Goal: Contribute content: Contribute content

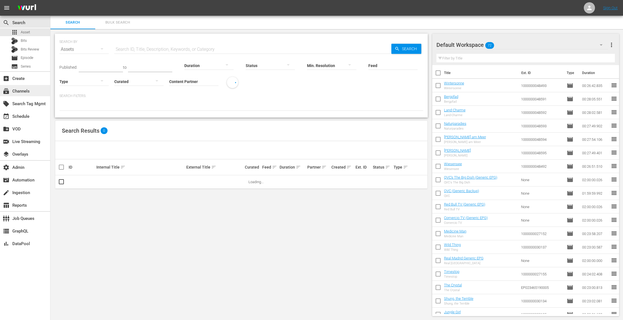
click at [30, 92] on div "subscriptions Channels" at bounding box center [25, 90] width 50 height 11
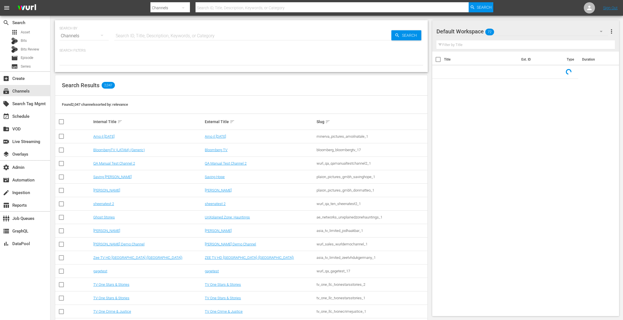
click at [153, 38] on input "text" at bounding box center [252, 35] width 277 height 13
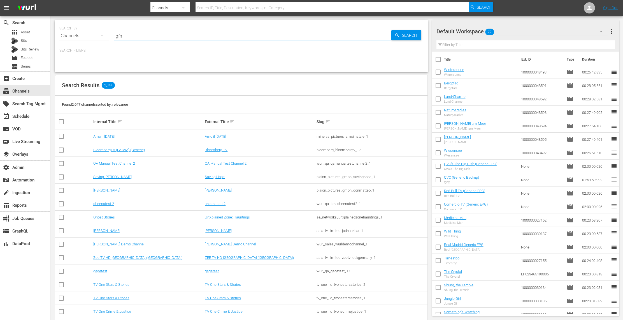
type input "gfn"
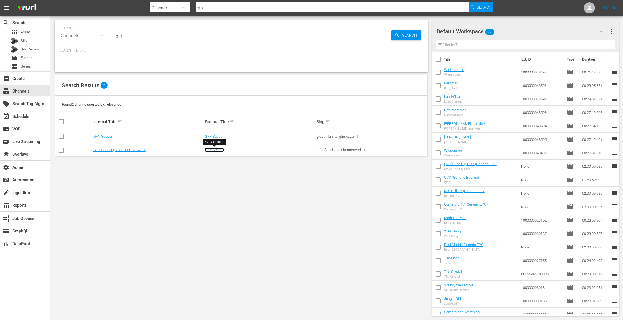
click at [217, 148] on link "GFN Soccer" at bounding box center [214, 150] width 19 height 4
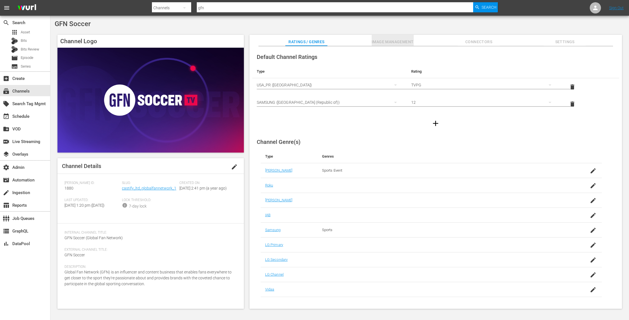
click at [404, 43] on span "Image Management" at bounding box center [393, 41] width 42 height 7
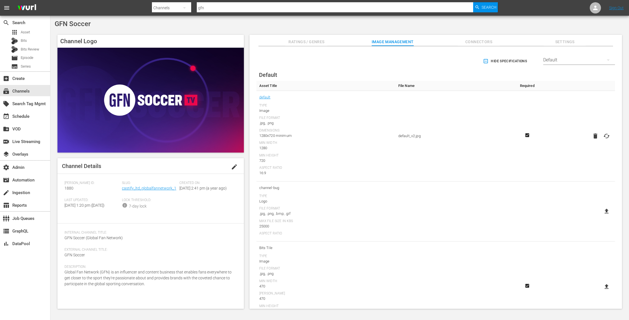
click at [569, 56] on div "Default" at bounding box center [579, 60] width 72 height 16
click at [573, 95] on div "TCL Channel" at bounding box center [577, 95] width 58 height 9
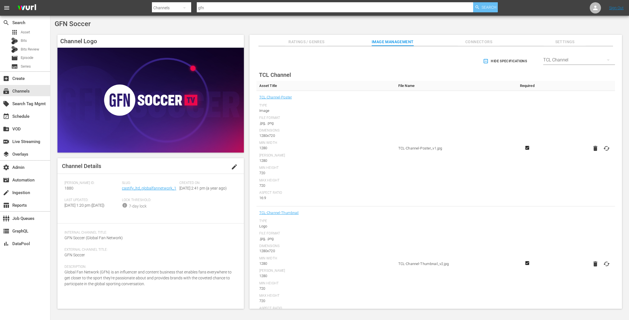
click at [483, 8] on span "Search" at bounding box center [489, 7] width 15 height 10
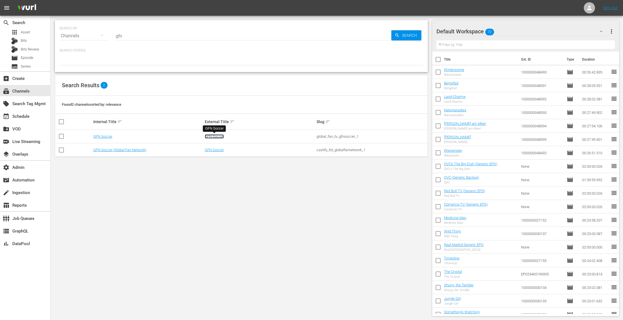
click at [222, 136] on link "GFN Soccer" at bounding box center [214, 136] width 19 height 4
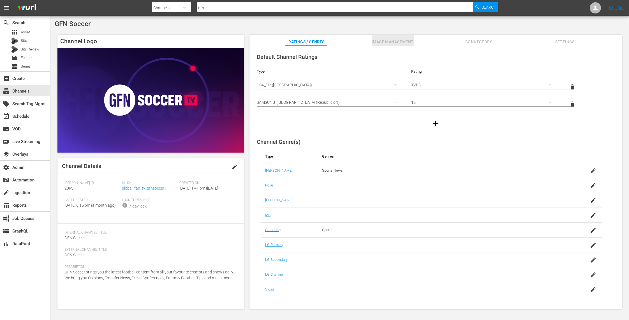
click at [411, 43] on span "Image Management" at bounding box center [393, 41] width 42 height 7
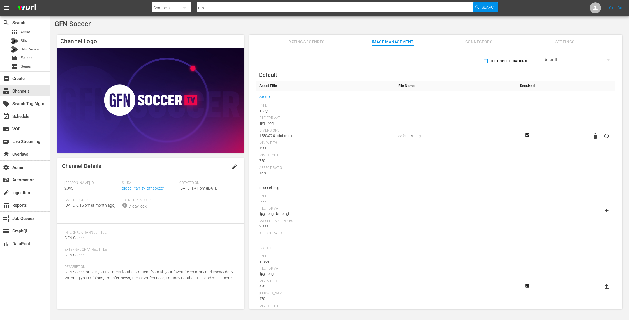
click at [593, 57] on div "Default" at bounding box center [579, 60] width 72 height 16
click at [575, 174] on div "TCL Channel" at bounding box center [577, 172] width 58 height 9
click at [607, 149] on icon at bounding box center [606, 148] width 7 height 7
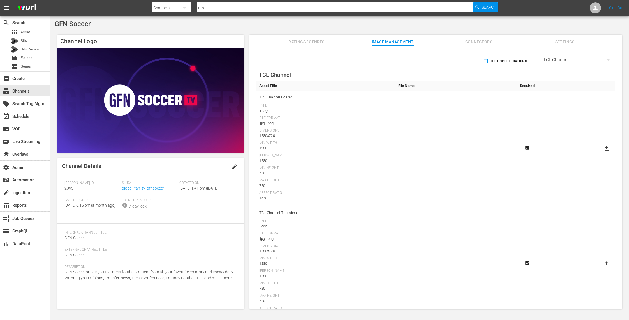
click at [601, 153] on input "file" at bounding box center [601, 153] width 0 height 0
click at [605, 147] on icon at bounding box center [607, 148] width 4 height 5
click at [601, 153] on input "file" at bounding box center [601, 153] width 0 height 0
type input "C:\fakepath\Channel Poster Shilo Asi.jpg"
click at [605, 262] on icon at bounding box center [607, 263] width 4 height 5
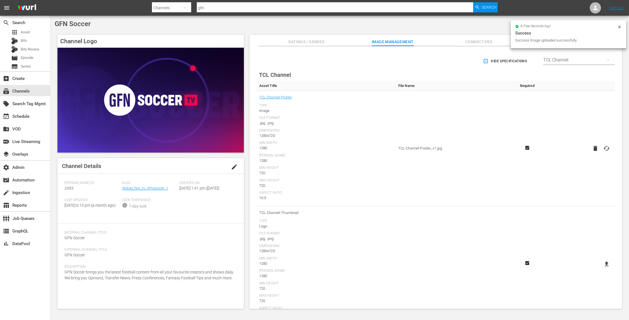
click at [601, 269] on input "file" at bounding box center [601, 269] width 0 height 0
type input "C:\fakepath\Channel Thumbnail Adam Lowe.jpg"
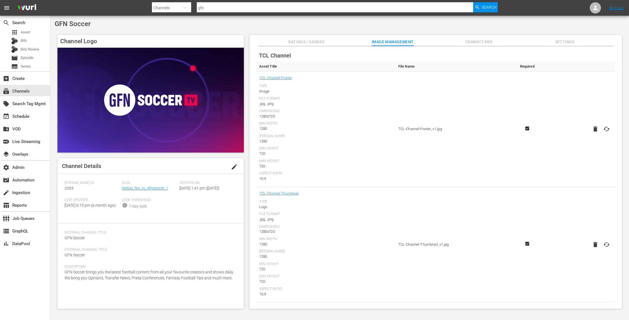
scroll to position [0, 0]
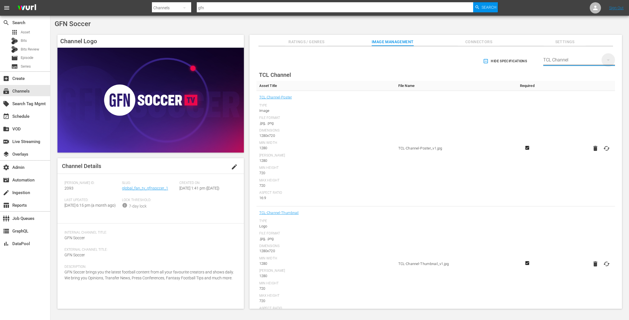
click at [607, 57] on icon "button" at bounding box center [608, 60] width 7 height 7
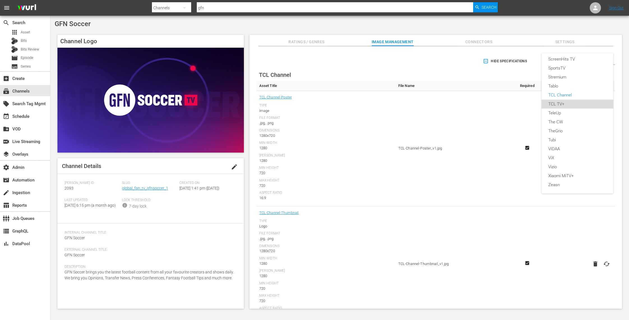
click at [591, 101] on div "TCL TV+" at bounding box center [577, 104] width 58 height 9
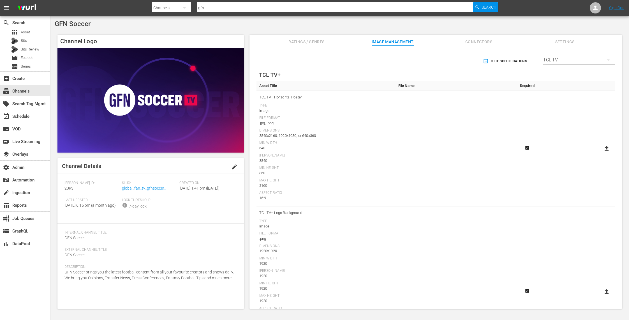
click at [604, 146] on icon at bounding box center [606, 148] width 7 height 7
click at [601, 153] on input "file" at bounding box center [601, 153] width 0 height 0
click at [605, 149] on icon at bounding box center [607, 148] width 4 height 5
click at [601, 153] on input "file" at bounding box center [601, 153] width 0 height 0
type input "C:\fakepath\Channel Poster (Horizontal) 3840x2160 Shilo Asi.jpg"
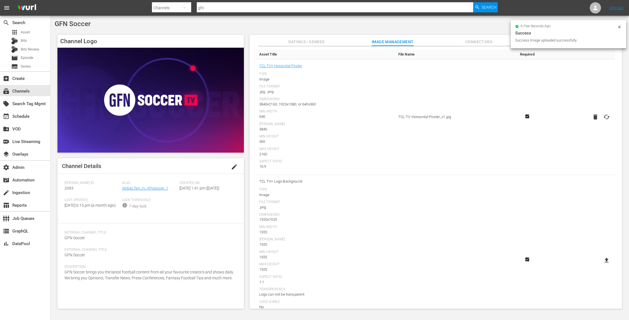
scroll to position [39, 0]
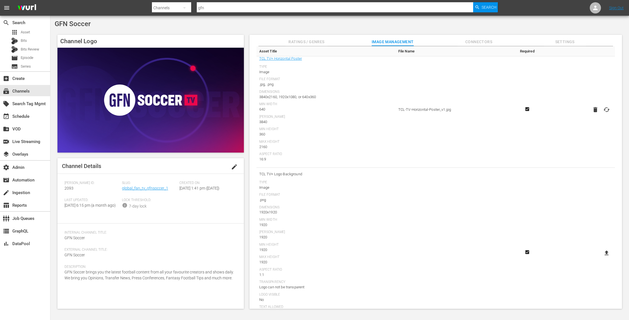
click at [603, 252] on icon at bounding box center [606, 252] width 7 height 7
click at [601, 258] on input "file" at bounding box center [601, 258] width 0 height 0
type input "C:\fakepath\Channel Logo Background Shilo Asi.png"
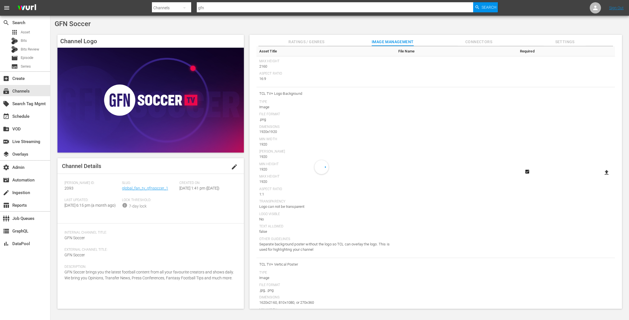
scroll to position [124, 0]
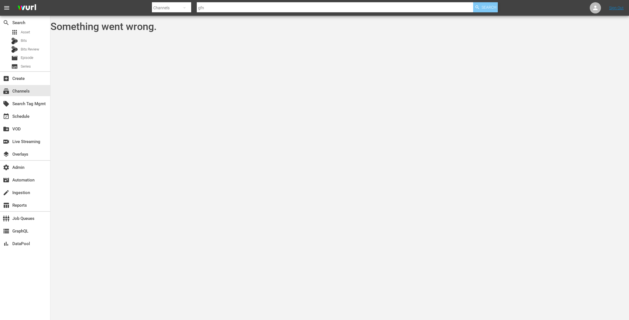
click at [489, 7] on span "Search" at bounding box center [489, 7] width 15 height 10
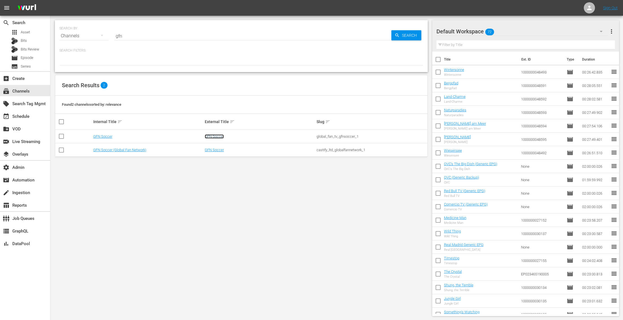
click at [223, 136] on link "GFN Soccer" at bounding box center [214, 136] width 19 height 4
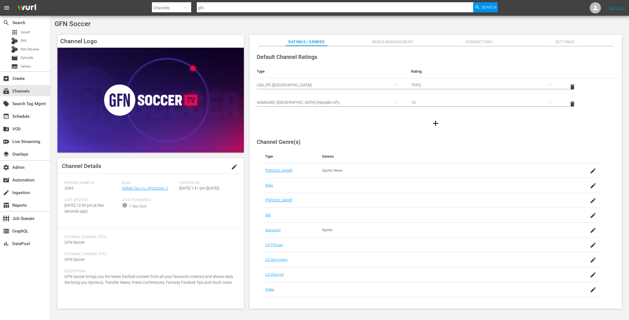
click at [412, 41] on span "Image Management" at bounding box center [393, 41] width 42 height 7
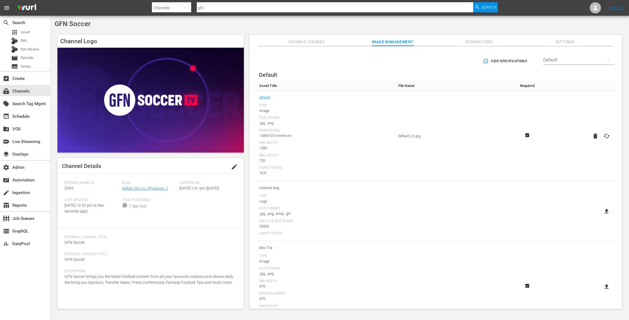
click at [556, 59] on div "Default" at bounding box center [579, 60] width 72 height 16
click at [574, 161] on div "TCL TV+" at bounding box center [577, 160] width 58 height 9
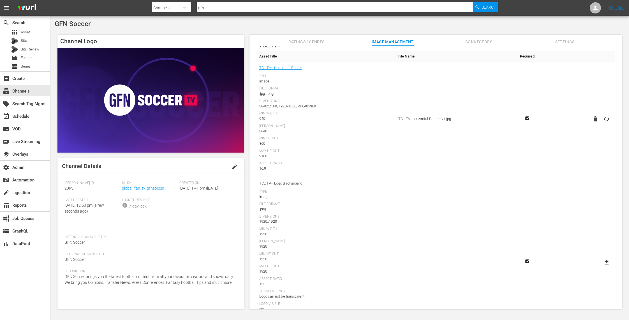
scroll to position [34, 0]
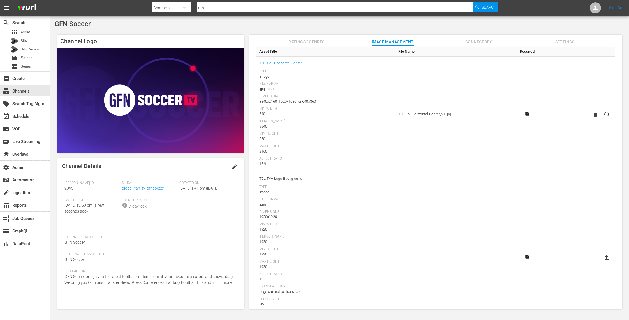
click at [603, 256] on icon at bounding box center [606, 257] width 7 height 7
click at [601, 262] on input "file" at bounding box center [601, 262] width 0 height 0
type input "C:\fakepath\Channel Logo Background Shilo Asi.png"
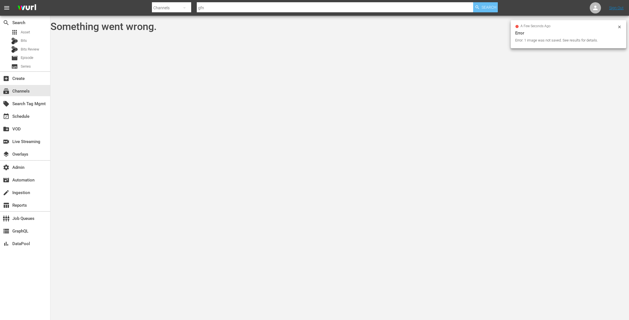
click at [482, 10] on span "Search" at bounding box center [489, 7] width 15 height 10
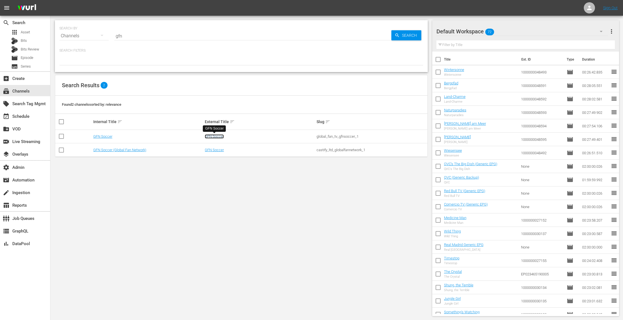
click at [221, 135] on link "GFN Soccer" at bounding box center [214, 136] width 19 height 4
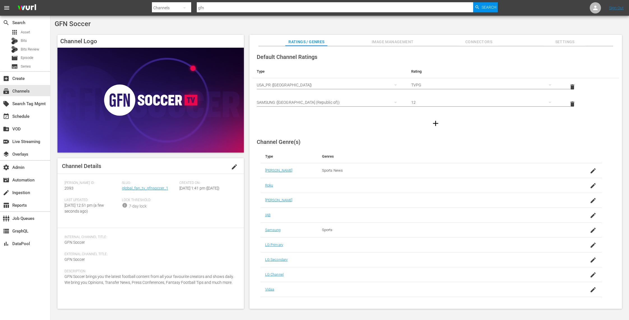
click at [412, 41] on span "Image Management" at bounding box center [393, 41] width 42 height 7
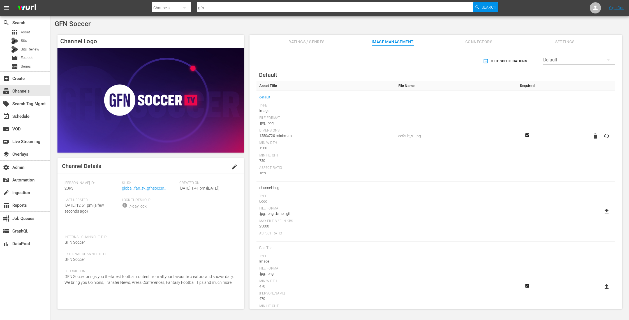
click at [595, 64] on hr at bounding box center [579, 64] width 72 height 1
click at [595, 62] on div "Default" at bounding box center [579, 60] width 72 height 16
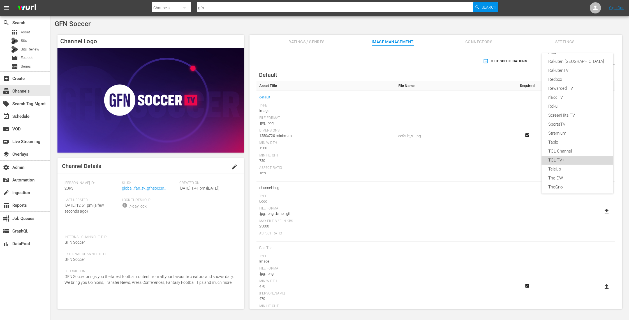
click at [591, 160] on div "TCL TV+" at bounding box center [577, 160] width 58 height 9
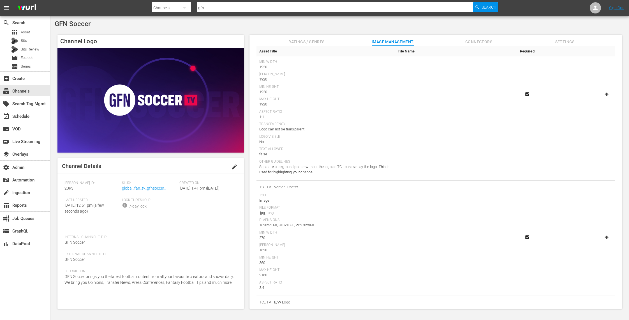
scroll to position [197, 0]
click at [605, 238] on icon at bounding box center [607, 237] width 4 height 5
click at [601, 242] on input "file" at bounding box center [601, 242] width 0 height 0
type input "C:\fakepath\Channel Poster (Vertical) 1620x2160 Shilo Asi.jpg"
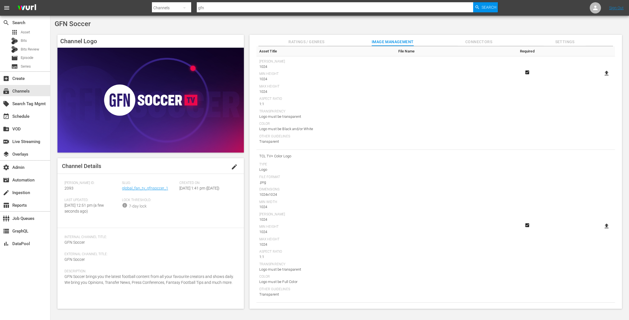
click at [606, 226] on icon at bounding box center [606, 226] width 7 height 7
click at [601, 231] on input "file" at bounding box center [601, 231] width 0 height 0
type input "C:\fakepath\Channel Logo (Color) Shilo Asi.png"
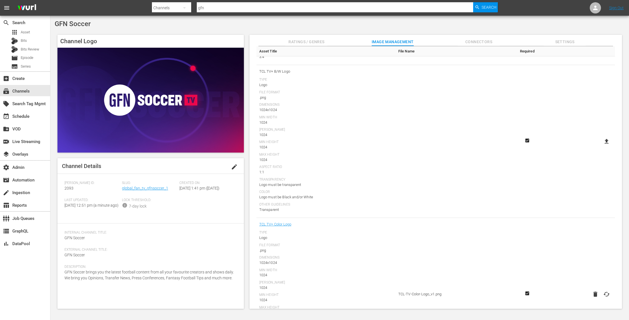
scroll to position [426, 0]
click at [603, 140] on icon at bounding box center [606, 142] width 7 height 7
click at [601, 147] on input "file" at bounding box center [601, 147] width 0 height 0
type input "C:\fakepath\Channel Logo (White) Shilo Asi.png"
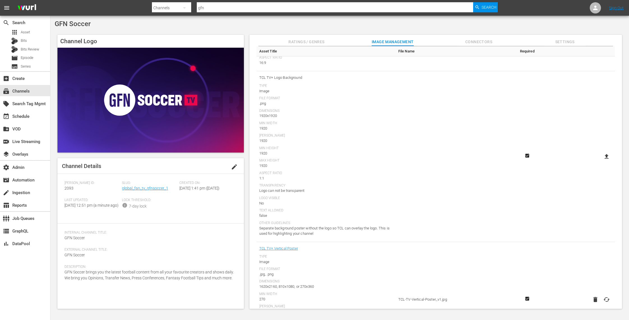
click at [605, 156] on icon at bounding box center [607, 156] width 4 height 5
click at [601, 161] on input "file" at bounding box center [601, 161] width 0 height 0
click at [490, 8] on span "Search" at bounding box center [489, 7] width 15 height 10
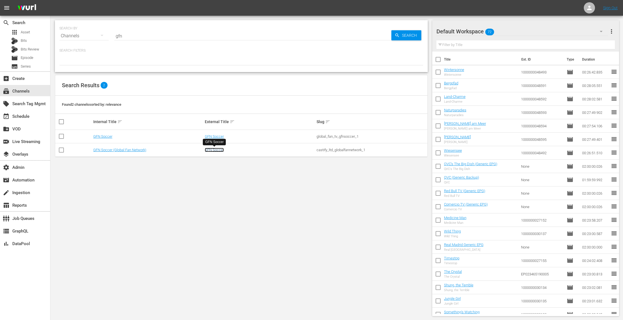
click at [214, 150] on link "GFN Soccer" at bounding box center [214, 150] width 19 height 4
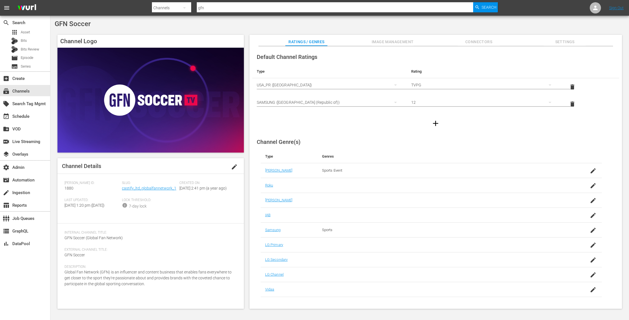
click at [405, 39] on span "Image Management" at bounding box center [393, 41] width 42 height 7
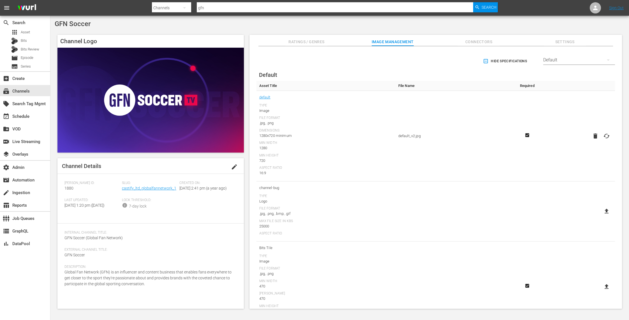
click at [579, 60] on div "Default" at bounding box center [579, 60] width 72 height 16
click at [580, 106] on div "TCL TV+" at bounding box center [577, 104] width 58 height 9
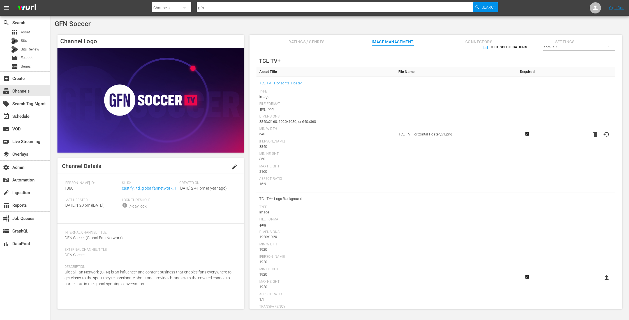
scroll to position [8, 0]
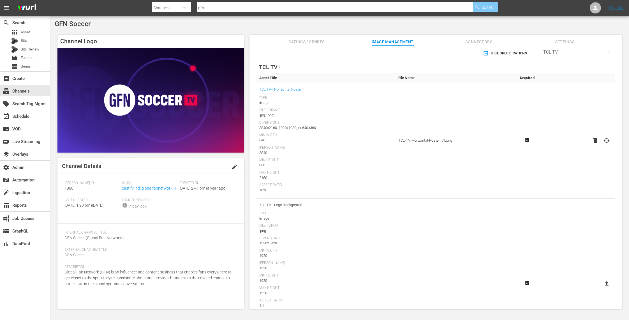
click at [483, 6] on span "Search" at bounding box center [489, 7] width 15 height 10
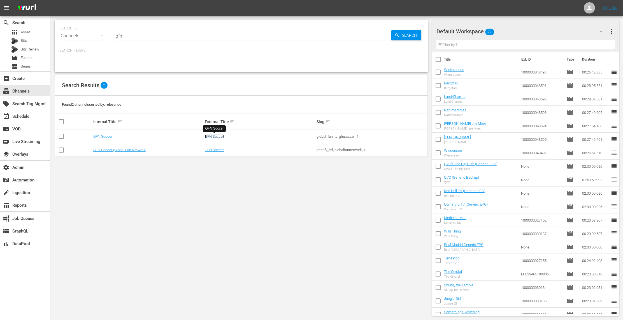
click at [219, 138] on link "GFN Soccer" at bounding box center [214, 136] width 19 height 4
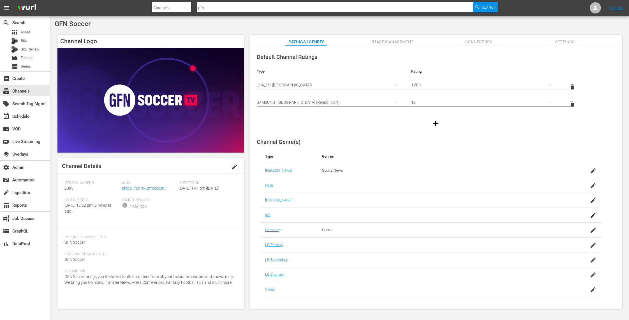
click at [405, 44] on span "Image Management" at bounding box center [393, 41] width 42 height 7
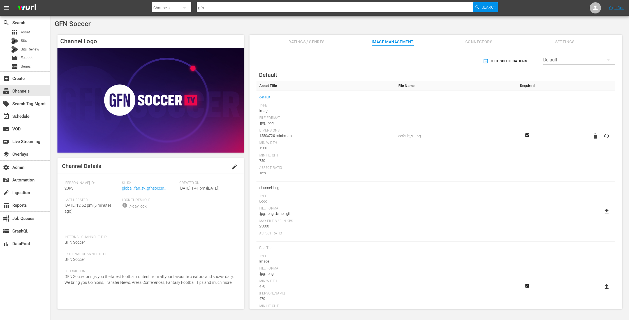
click at [586, 58] on div "Default" at bounding box center [579, 60] width 72 height 16
click at [582, 103] on div "TCL TV+" at bounding box center [577, 104] width 58 height 9
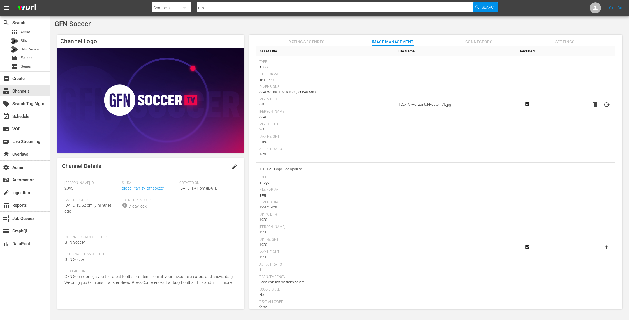
scroll to position [45, 0]
click at [606, 243] on icon at bounding box center [606, 246] width 7 height 7
click at [601, 251] on input "file" at bounding box center [601, 251] width 0 height 0
type input "C:\fakepath\Channel Logo Background Shilo Asi.png"
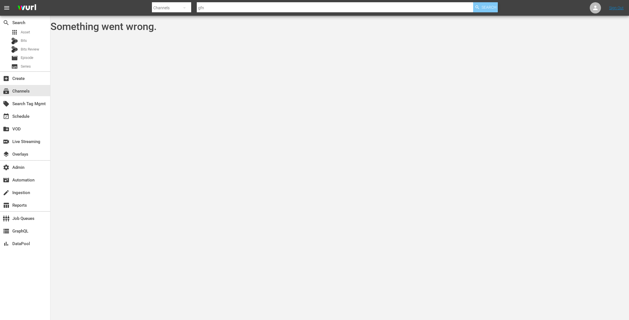
click at [489, 10] on span "Search" at bounding box center [489, 7] width 15 height 10
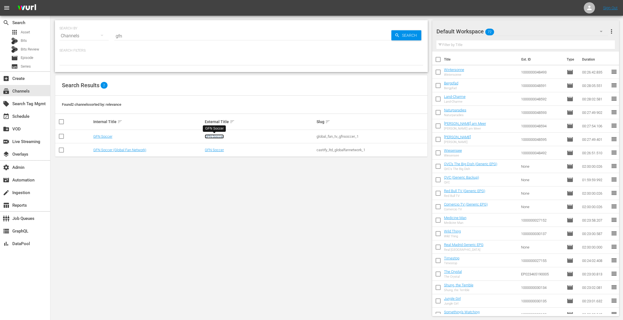
click at [215, 135] on link "GFN Soccer" at bounding box center [214, 136] width 19 height 4
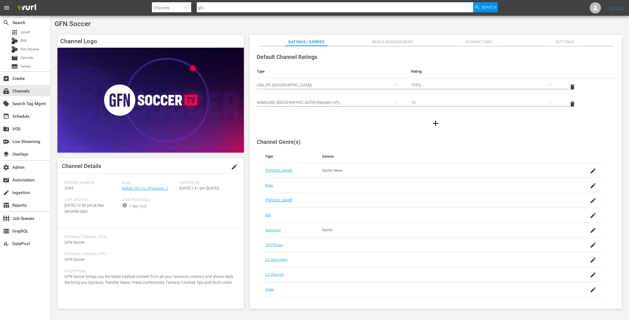
click at [407, 41] on span "Image Management" at bounding box center [393, 41] width 42 height 7
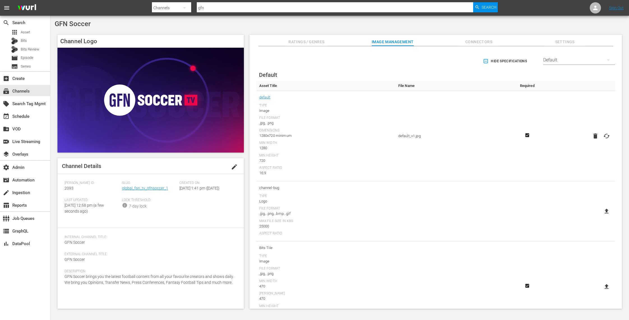
click at [587, 62] on div "Default" at bounding box center [579, 60] width 72 height 16
click at [586, 120] on div "TCL TV+" at bounding box center [577, 117] width 58 height 9
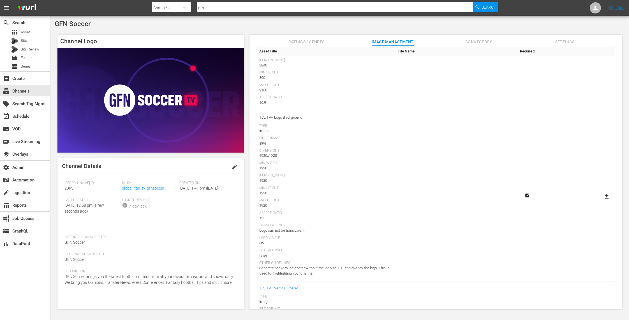
scroll to position [114, 0]
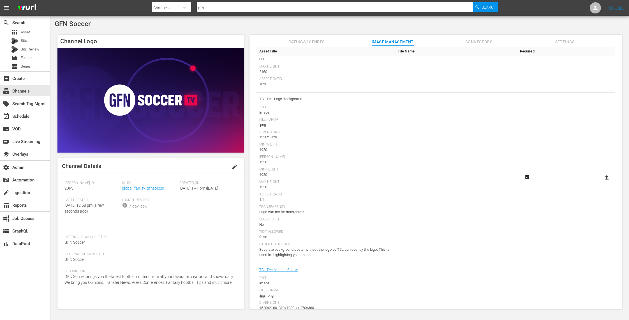
click at [606, 177] on icon at bounding box center [606, 177] width 7 height 7
click at [601, 182] on input "file" at bounding box center [601, 182] width 0 height 0
click at [606, 177] on icon at bounding box center [606, 177] width 7 height 7
click at [601, 182] on input "file" at bounding box center [601, 182] width 0 height 0
type input "C:\fakepath\Channel Logo Background Shilo Asi.png"
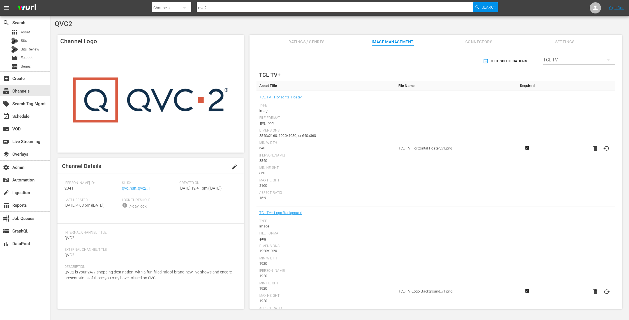
drag, startPoint x: 237, startPoint y: 7, endPoint x: 172, endPoint y: -5, distance: 65.7
click at [172, 0] on html "menu Search By Channels Search ID, Title, Description, Keywords, or Category qv…" at bounding box center [314, 160] width 629 height 320
type input "g"
click at [595, 11] on icon at bounding box center [595, 7] width 7 height 7
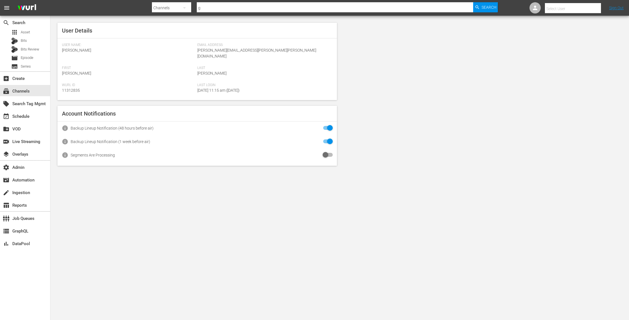
click at [577, 10] on input "text" at bounding box center [581, 8] width 72 height 13
click at [570, 23] on div "User GFC <[EMAIL_ADDRESS][DOMAIN_NAME]>" at bounding box center [562, 23] width 87 height 13
type input "User GFC (11313389)"
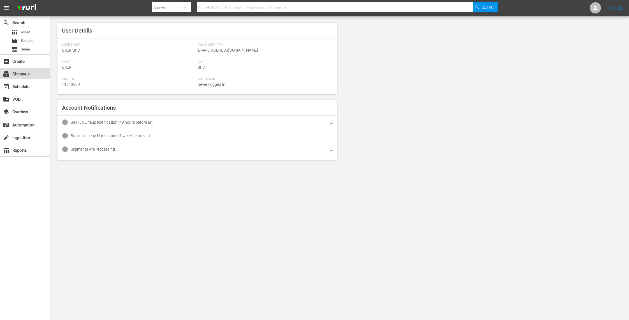
click at [36, 77] on div "subscriptions Channels" at bounding box center [25, 73] width 50 height 11
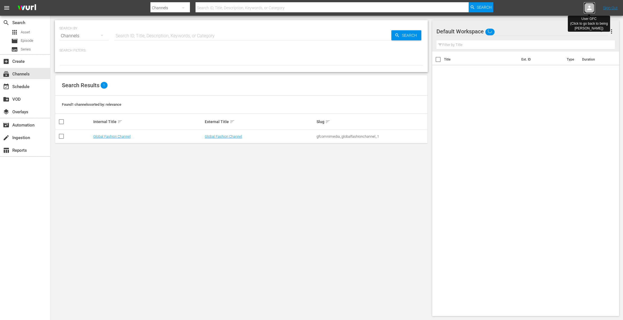
click at [592, 8] on icon at bounding box center [589, 7] width 7 height 7
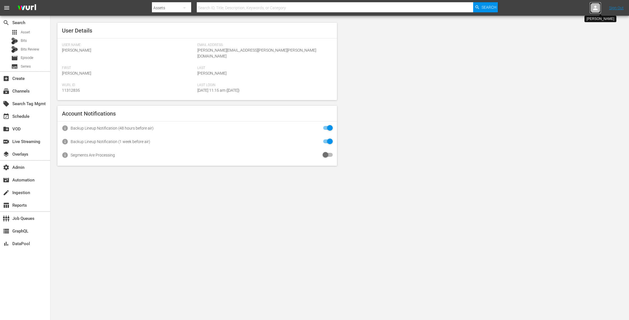
click at [596, 10] on icon at bounding box center [595, 8] width 4 height 4
click at [570, 8] on input "text" at bounding box center [581, 8] width 72 height 13
drag, startPoint x: 565, startPoint y: 9, endPoint x: 536, endPoint y: 9, distance: 29.2
click at [536, 9] on div "Select User soccer" at bounding box center [564, 8] width 71 height 14
click at [542, 24] on div "GFN Admin <[EMAIL_ADDRESS][PERSON_NAME][DOMAIN_NAME]>" at bounding box center [562, 23] width 87 height 13
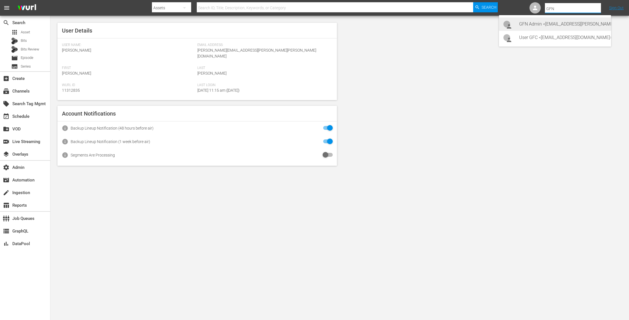
type input "GFN Admin (11314917)"
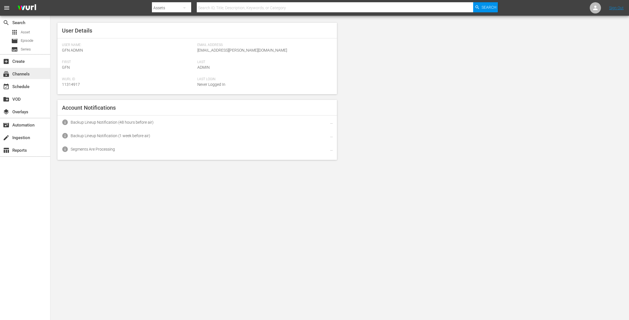
click at [19, 74] on div "subscriptions Channels" at bounding box center [15, 73] width 31 height 5
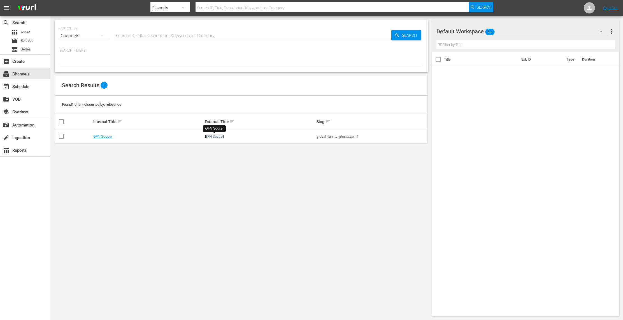
click at [221, 137] on link "GFN Soccer" at bounding box center [214, 136] width 19 height 4
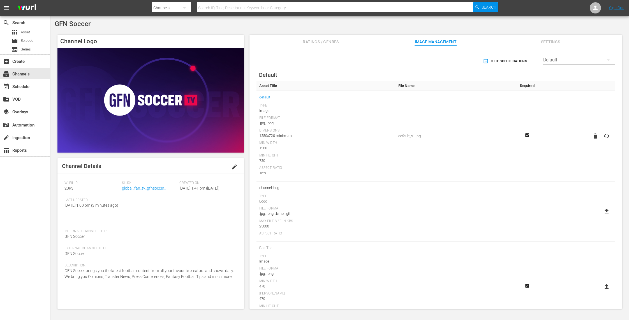
click at [554, 59] on div "Default" at bounding box center [579, 60] width 72 height 16
click at [579, 103] on div "TCL TV+" at bounding box center [577, 104] width 58 height 9
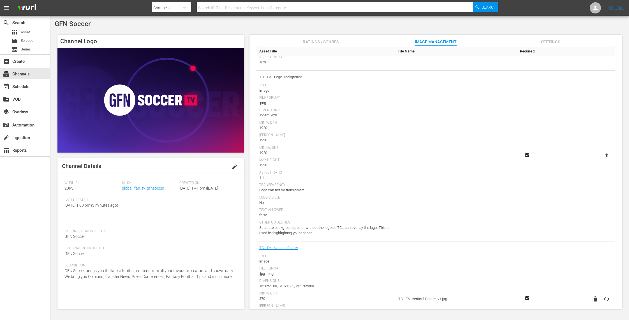
scroll to position [133, 0]
click at [605, 158] on icon at bounding box center [607, 158] width 4 height 5
click at [601, 164] on input "file" at bounding box center [601, 164] width 0 height 0
type input "C:\fakepath\Channel Logo Background Shilo Asi.png"
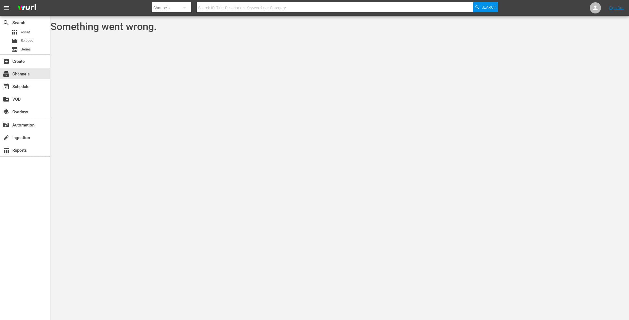
click at [420, 7] on input "text" at bounding box center [335, 7] width 276 height 13
type input "gfn"
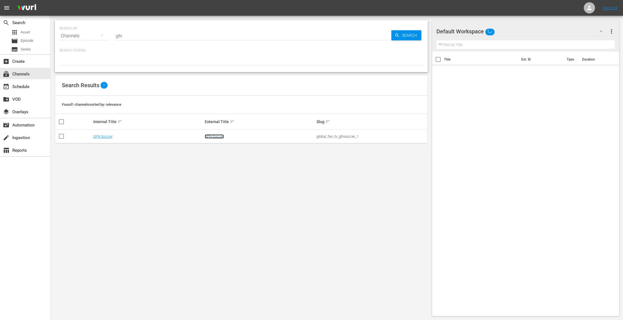
click at [219, 136] on link "GFN Soccer" at bounding box center [214, 136] width 19 height 4
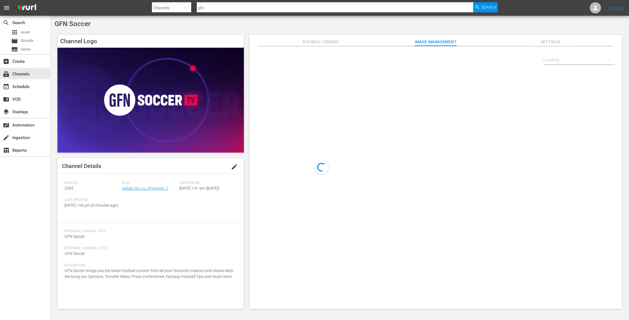
click at [567, 60] on div at bounding box center [579, 60] width 72 height 16
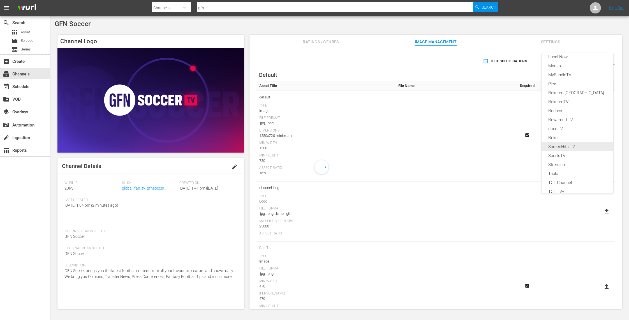
scroll to position [141, 0]
click at [572, 179] on div "TCL TV+" at bounding box center [577, 178] width 58 height 9
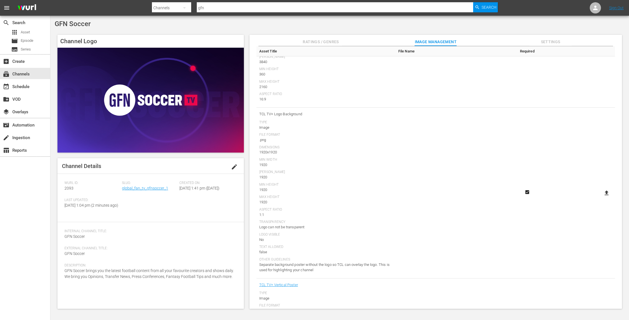
scroll to position [97, 0]
